Goal: Task Accomplishment & Management: Use online tool/utility

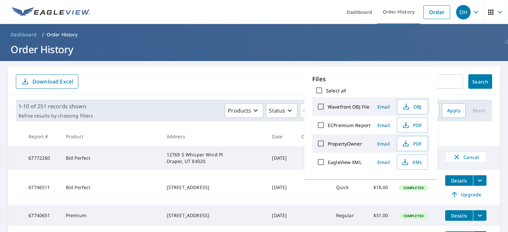
scroll to position [66, 0]
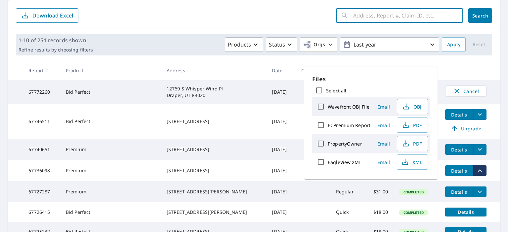
click at [374, 16] on input "text" at bounding box center [408, 15] width 110 height 19
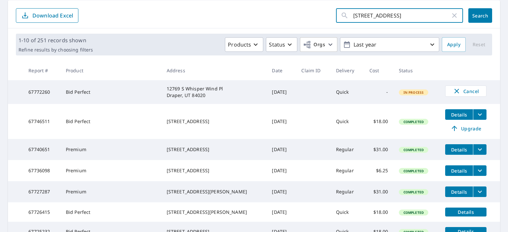
type input "[STREET_ADDRESS]"
click button "Search" at bounding box center [480, 15] width 24 height 15
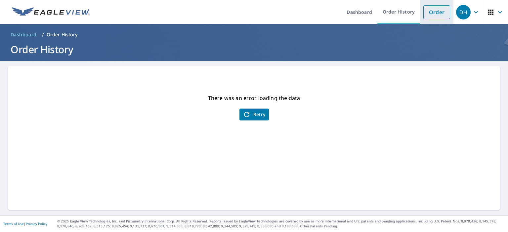
click at [436, 13] on link "Order" at bounding box center [436, 12] width 27 height 14
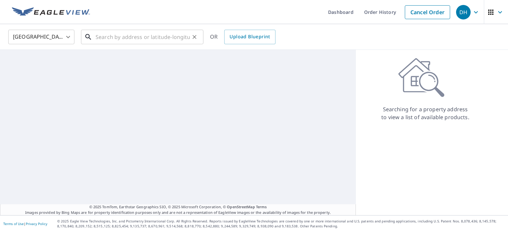
click at [157, 37] on input "text" at bounding box center [143, 37] width 94 height 19
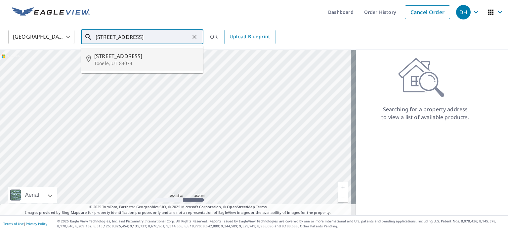
click at [130, 63] on p "Tooele, UT 84074" at bounding box center [146, 63] width 104 height 7
type input "[STREET_ADDRESS]"
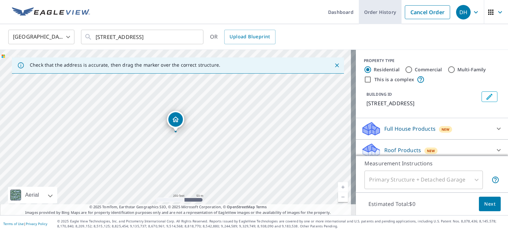
click at [382, 16] on link "Order History" at bounding box center [380, 12] width 43 height 24
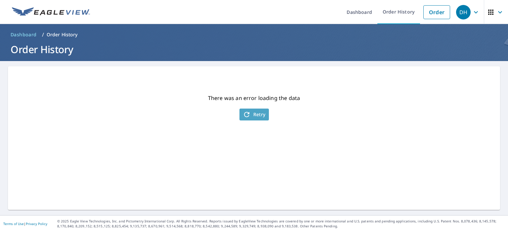
click at [250, 114] on span "Retry" at bounding box center [254, 115] width 23 height 8
click at [354, 11] on link "Dashboard" at bounding box center [359, 12] width 36 height 24
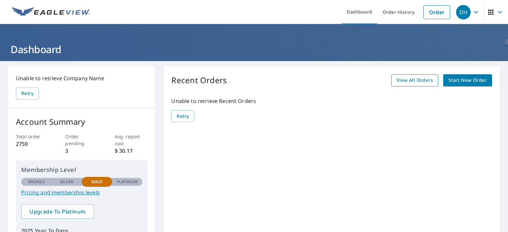
click at [412, 81] on span "View All Orders" at bounding box center [414, 80] width 36 height 8
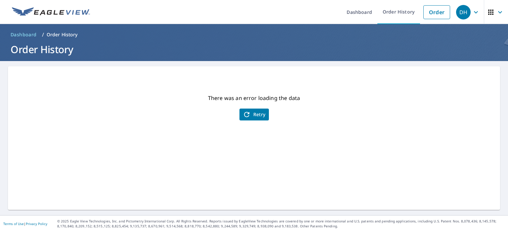
click at [249, 112] on span "Retry" at bounding box center [254, 115] width 23 height 8
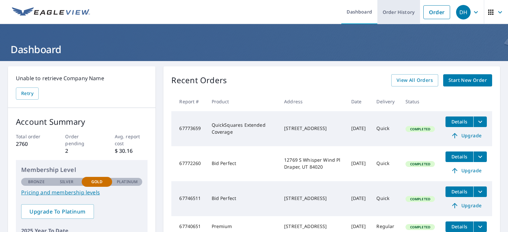
click at [388, 12] on link "Order History" at bounding box center [398, 12] width 43 height 24
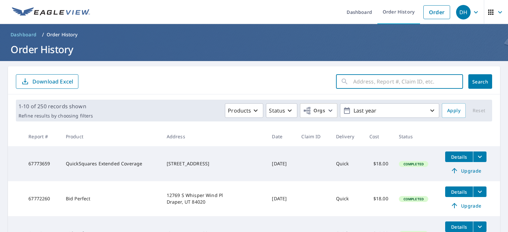
click at [377, 85] on input "text" at bounding box center [408, 81] width 110 height 19
type input "[STREET_ADDRESS]"
click at [479, 83] on span "Search" at bounding box center [479, 82] width 13 height 6
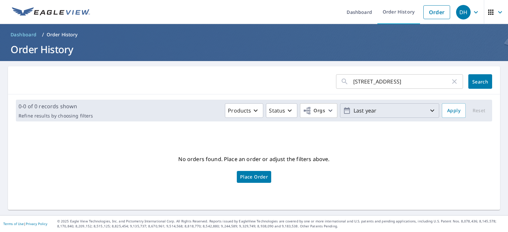
click at [428, 111] on icon "button" at bounding box center [432, 111] width 8 height 8
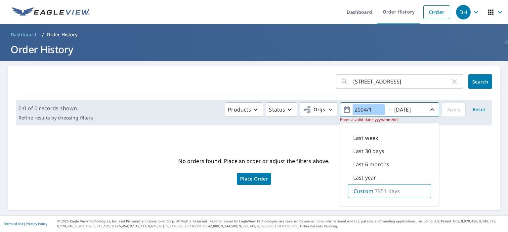
drag, startPoint x: 386, startPoint y: 189, endPoint x: 370, endPoint y: 107, distance: 83.2
click at [370, 107] on input "2004/1" at bounding box center [368, 109] width 32 height 11
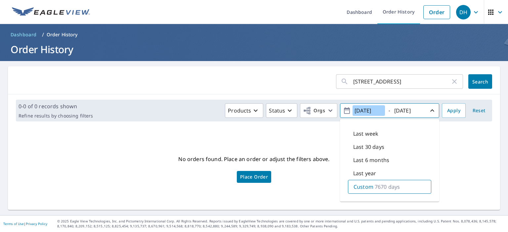
type input "[DATE]"
click at [475, 111] on span "Reset" at bounding box center [479, 111] width 16 height 8
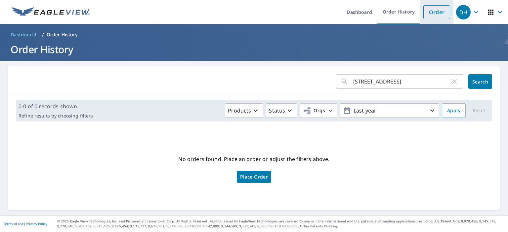
click at [427, 12] on link "Order" at bounding box center [436, 12] width 27 height 14
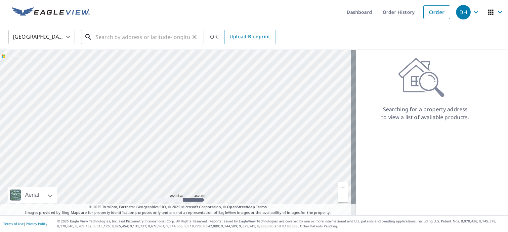
click at [112, 35] on input "text" at bounding box center [143, 37] width 94 height 19
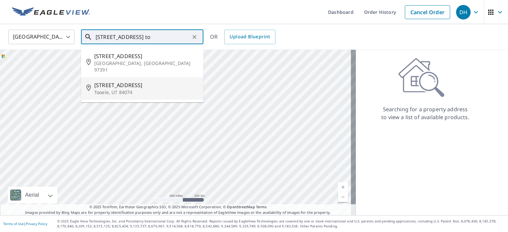
click at [119, 81] on span "[STREET_ADDRESS]" at bounding box center [146, 85] width 104 height 8
type input "[STREET_ADDRESS]"
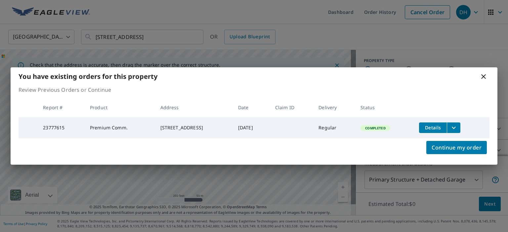
click at [457, 126] on icon "filesDropdownBtn-23777615" at bounding box center [453, 128] width 8 height 8
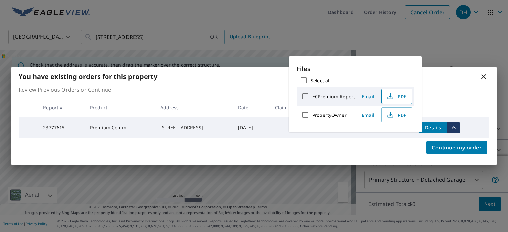
click at [400, 97] on span "PDF" at bounding box center [395, 97] width 21 height 8
